Goal: Task Accomplishment & Management: Use online tool/utility

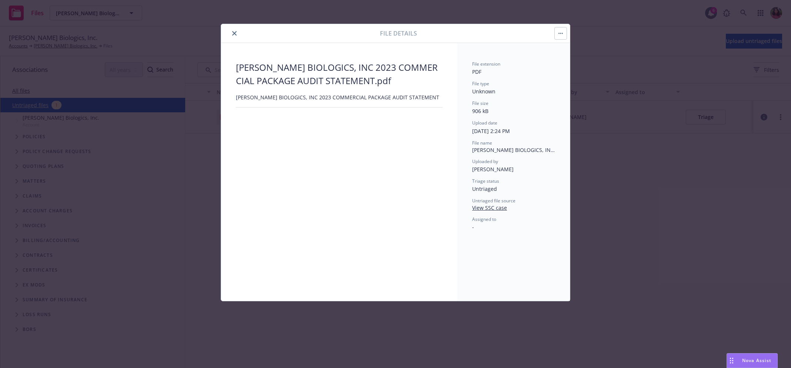
click at [564, 35] on button "button" at bounding box center [561, 33] width 12 height 12
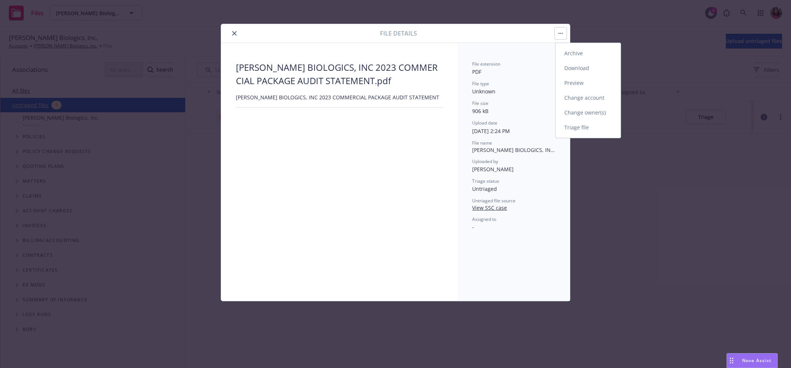
click at [597, 113] on link "Change owner(s)" at bounding box center [588, 112] width 65 height 15
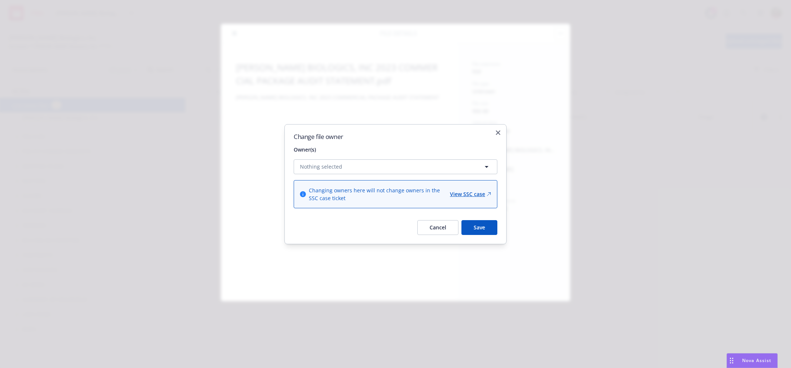
click at [500, 130] on div "Change file owner Owner(s) Nothing selected Changing owners here will not chang…" at bounding box center [395, 184] width 222 height 120
click at [442, 227] on button "Cancel" at bounding box center [437, 227] width 41 height 15
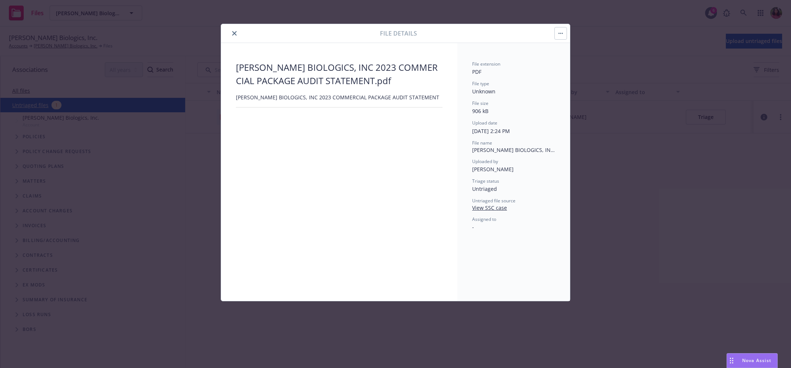
click at [234, 32] on icon "close" at bounding box center [234, 33] width 4 height 4
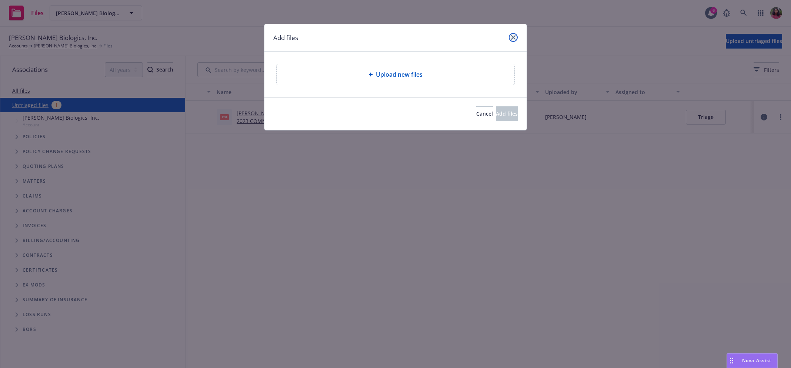
click at [513, 35] on icon "close" at bounding box center [513, 37] width 4 height 4
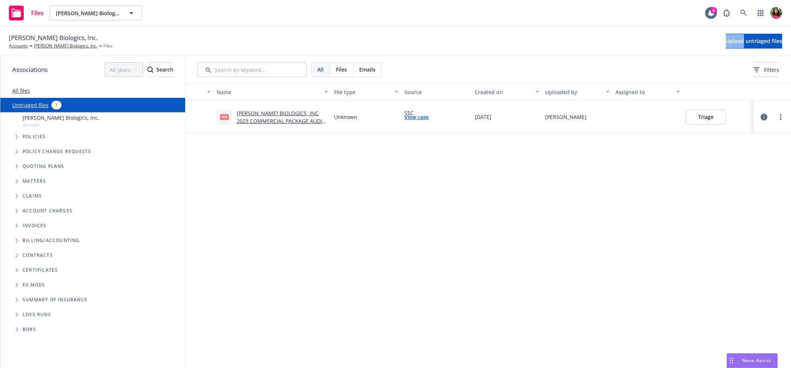
click at [513, 35] on div "Lila Biologics, Inc. Accounts Lila Biologics, Inc. Files Upload untriaged files" at bounding box center [395, 41] width 773 height 16
click at [767, 115] on icon "button" at bounding box center [764, 117] width 7 height 7
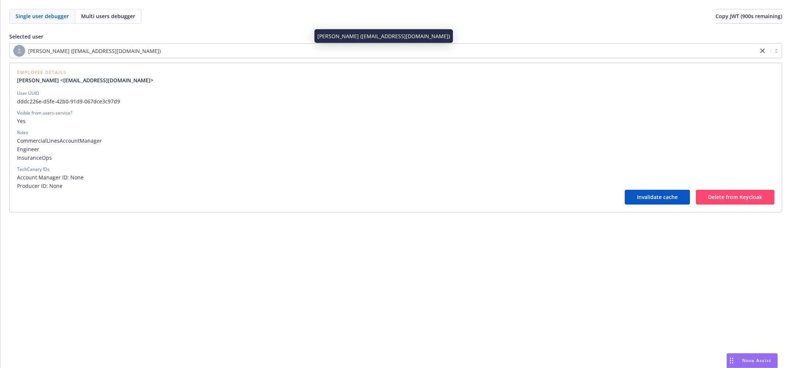
click at [252, 49] on div "[PERSON_NAME] ([EMAIL_ADDRESS][DOMAIN_NAME])" at bounding box center [383, 51] width 741 height 12
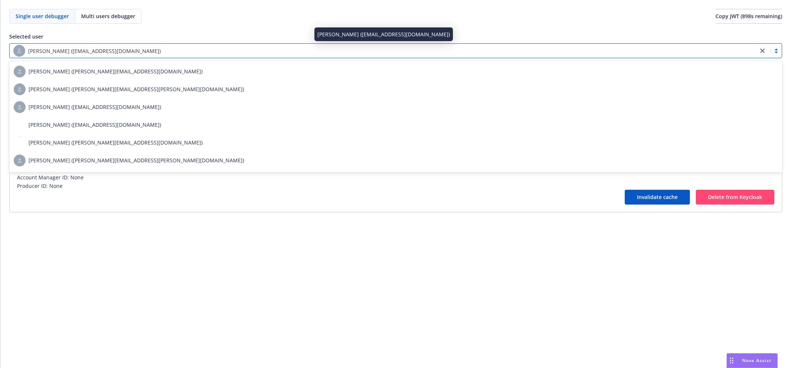
paste input "[ "814a9709-9a26-4811-aaa9-e734b5dccbfc" ]"
type input "[ "814a9709-9a26-4811-aaa9-e734b5dccbfc" ]"
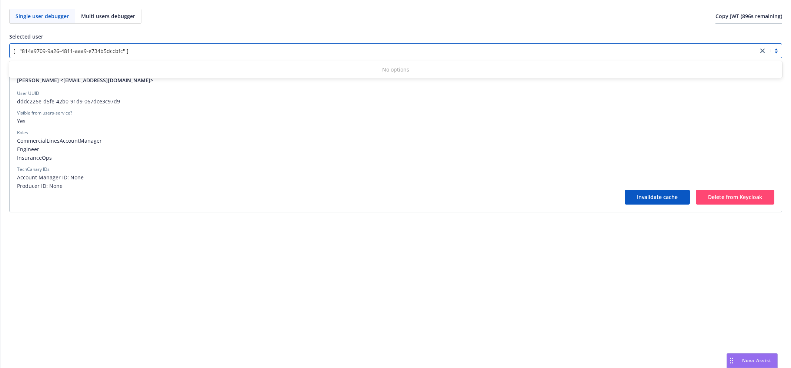
click at [123, 48] on input "[ "814a9709-9a26-4811-aaa9-e734b5dccbfc" ]" at bounding box center [71, 51] width 117 height 8
drag, startPoint x: 120, startPoint y: 49, endPoint x: 21, endPoint y: 49, distance: 98.2
click at [21, 49] on input "[ "814a9709-9a26-4811-aaa9-e734b5dccbfc" ]" at bounding box center [71, 51] width 117 height 8
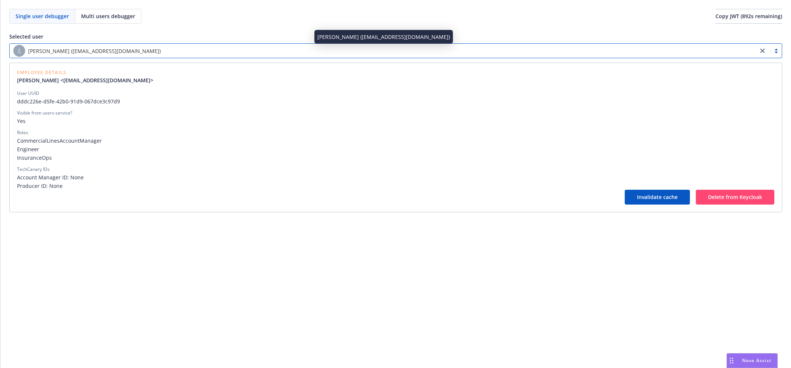
click at [144, 48] on div "[PERSON_NAME] ([EMAIL_ADDRESS][DOMAIN_NAME])" at bounding box center [384, 50] width 749 height 13
click at [144, 48] on div "[PERSON_NAME] ([EMAIL_ADDRESS][DOMAIN_NAME])" at bounding box center [383, 51] width 741 height 12
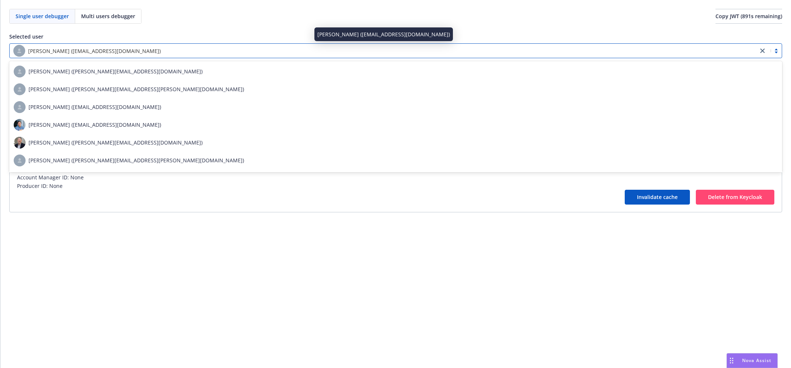
paste input "814a9709-9a26-4811-aaa9-e734b5dccbfc"
type input "814a9709-9a26-4811-aaa9-e734b5dccbfc"
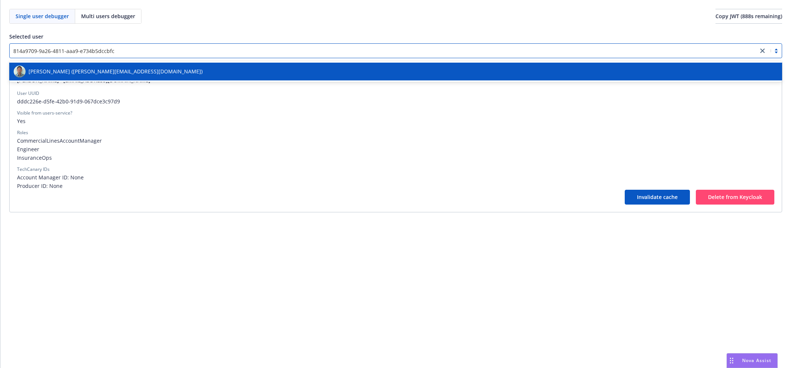
click at [140, 72] on span "[PERSON_NAME] ([PERSON_NAME][EMAIL_ADDRESS][DOMAIN_NAME])" at bounding box center [116, 71] width 174 height 8
